Goal: Transaction & Acquisition: Subscribe to service/newsletter

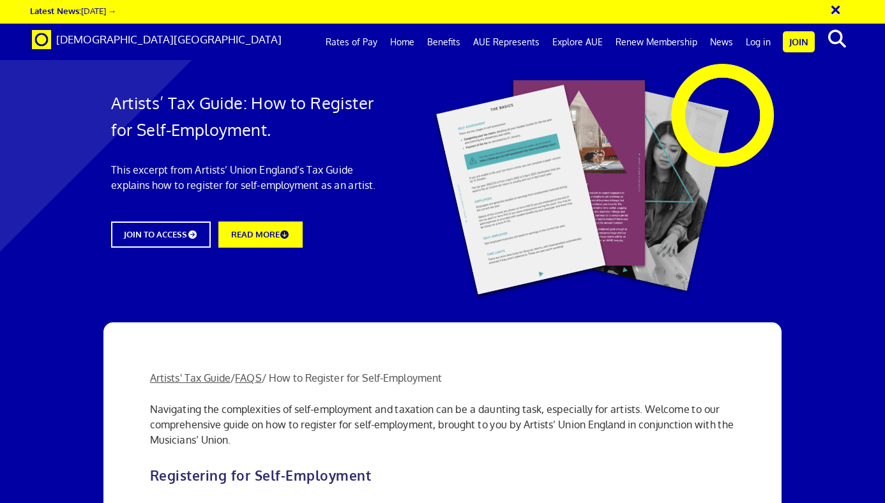
scroll to position [1291, 0]
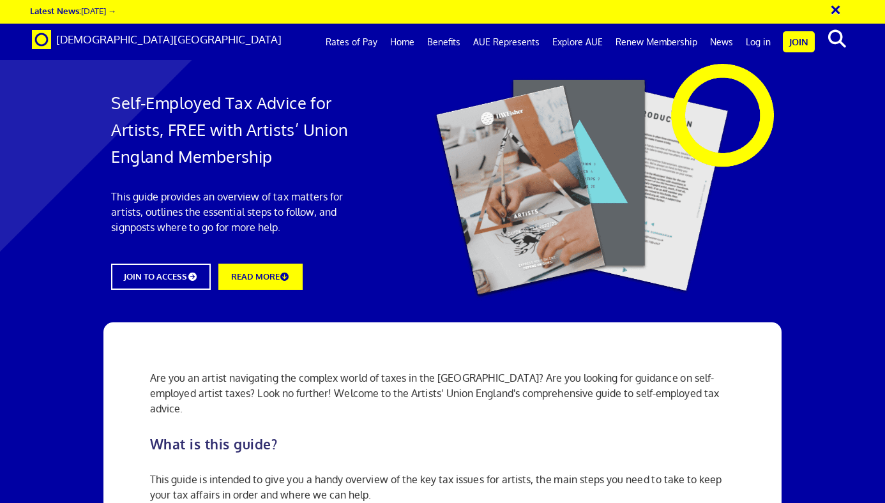
scroll to position [825, 0]
click at [799, 45] on link "Join" at bounding box center [799, 41] width 32 height 21
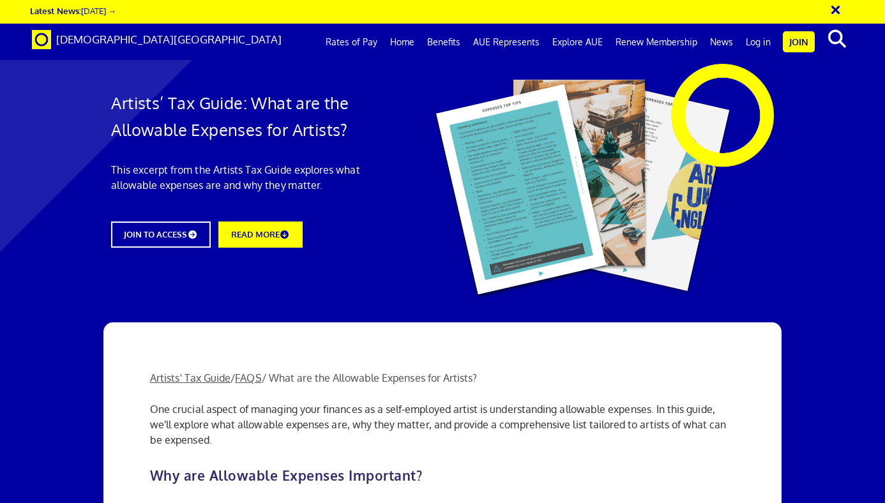
scroll to position [2124, 0]
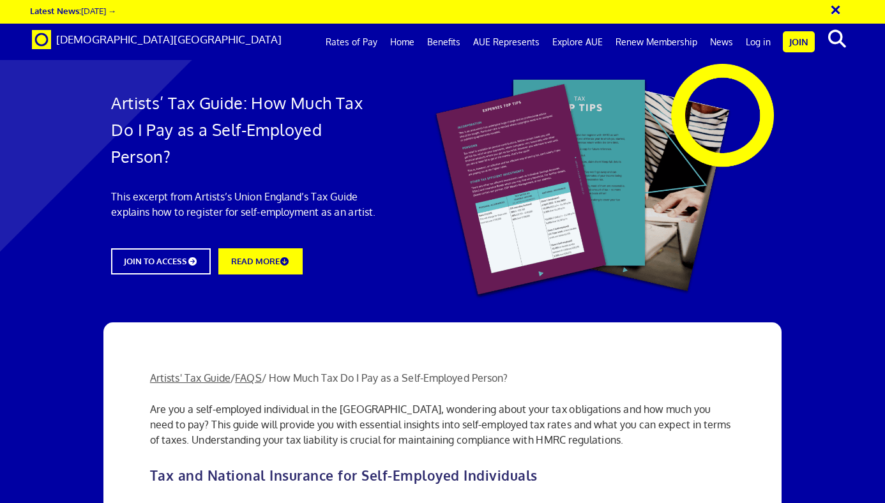
scroll to position [748, 0]
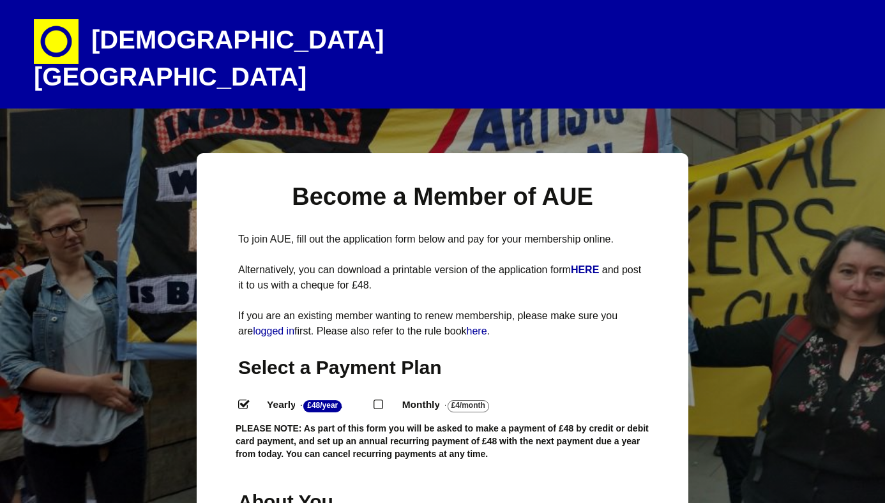
select select
click at [382, 400] on input "Monthly - £4/Month ." at bounding box center [378, 404] width 8 height 8
radio input "true"
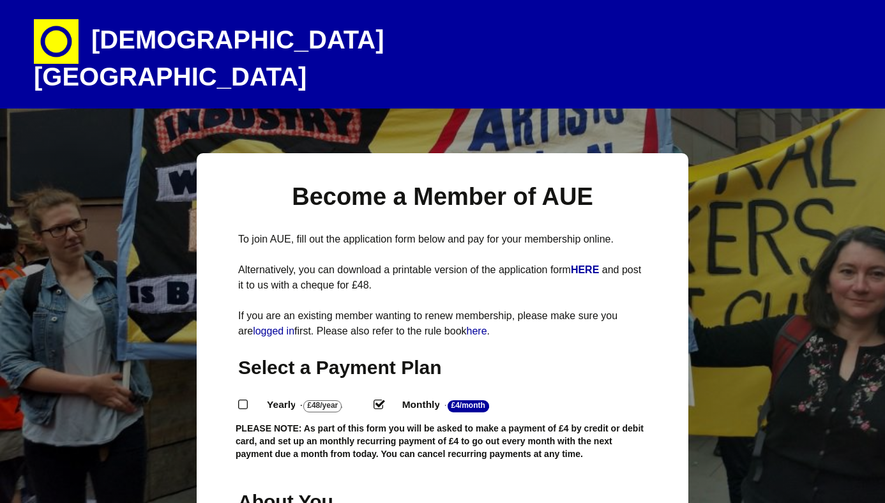
click at [245, 400] on input "Yearly - £48/Year ." at bounding box center [242, 404] width 8 height 8
radio input "true"
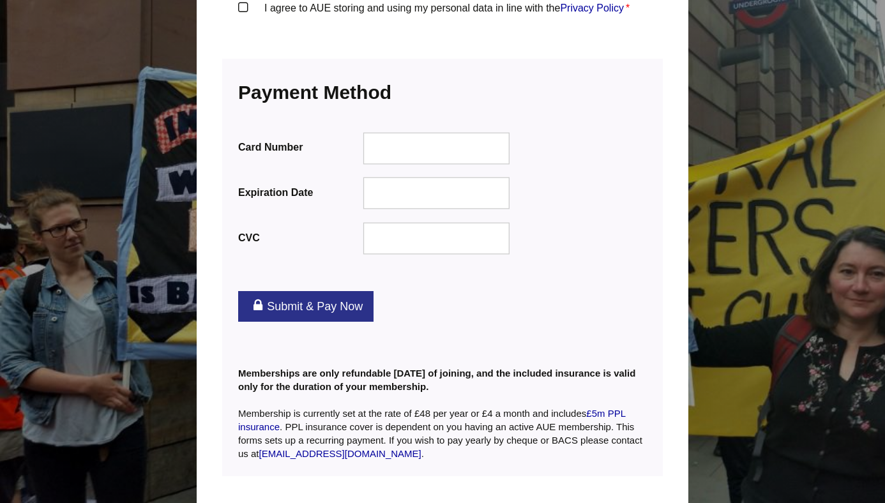
scroll to position [1640, 0]
